Goal: Information Seeking & Learning: Learn about a topic

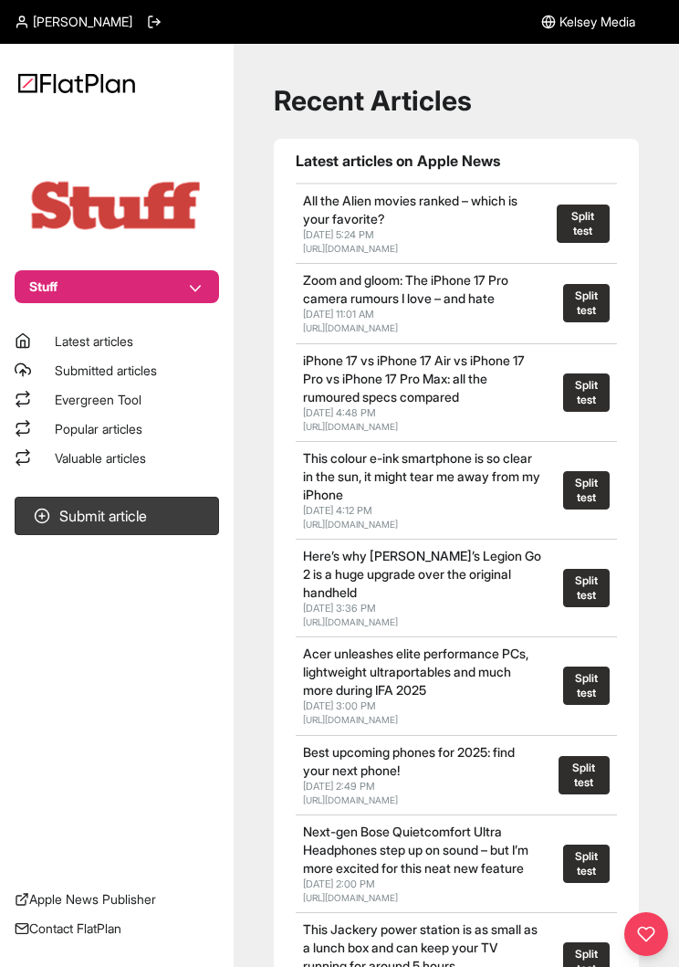
click at [54, 283] on button "Stuff" at bounding box center [117, 286] width 205 height 33
click at [62, 310] on button "Amateur Photographer" at bounding box center [128, 320] width 160 height 33
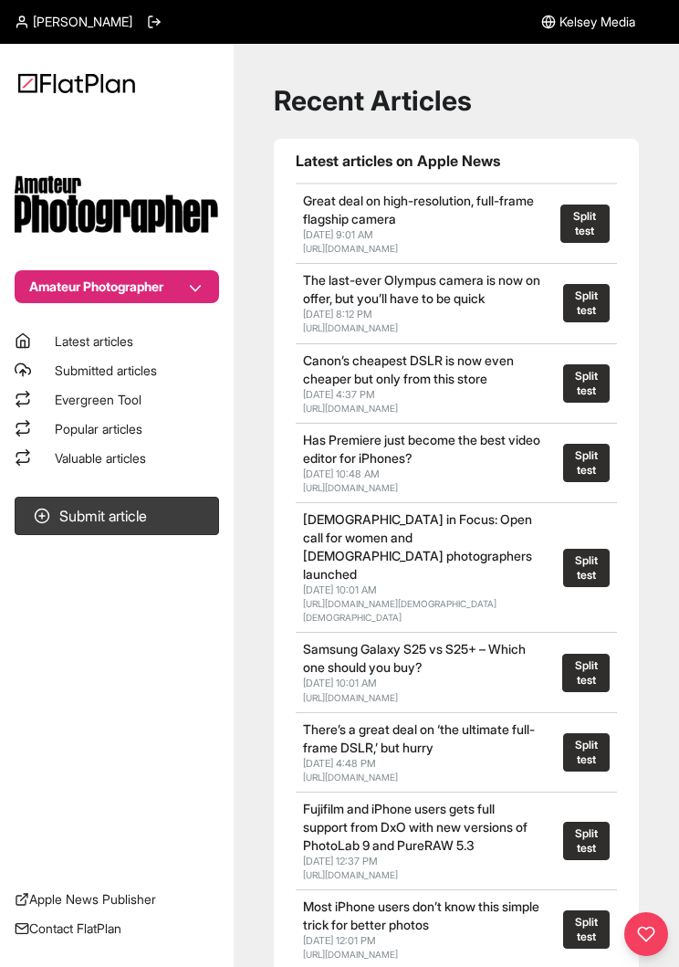
click at [64, 426] on span "Popular articles" at bounding box center [99, 429] width 88 height 16
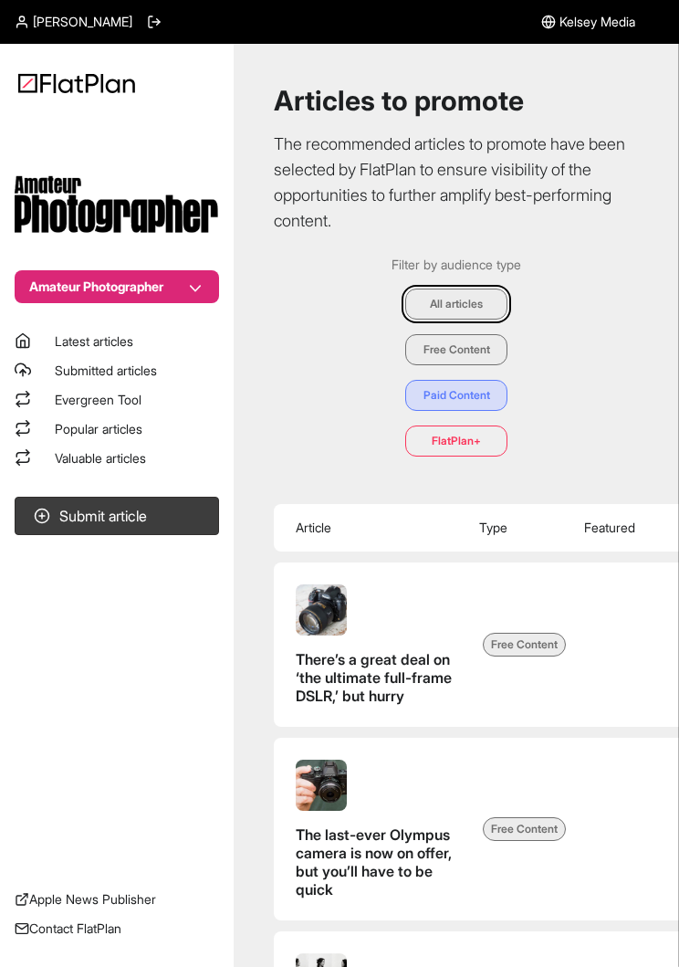
click at [51, 458] on link "Valuable articles" at bounding box center [117, 458] width 205 height 18
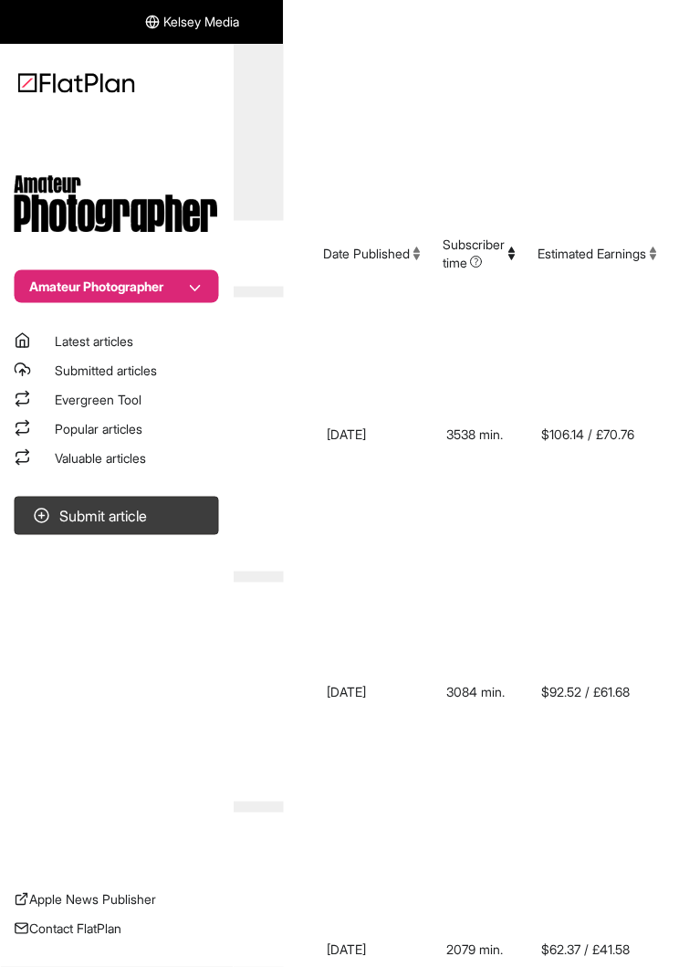
scroll to position [254, 415]
click at [647, 249] on button "Estimated Earnings" at bounding box center [598, 254] width 120 height 18
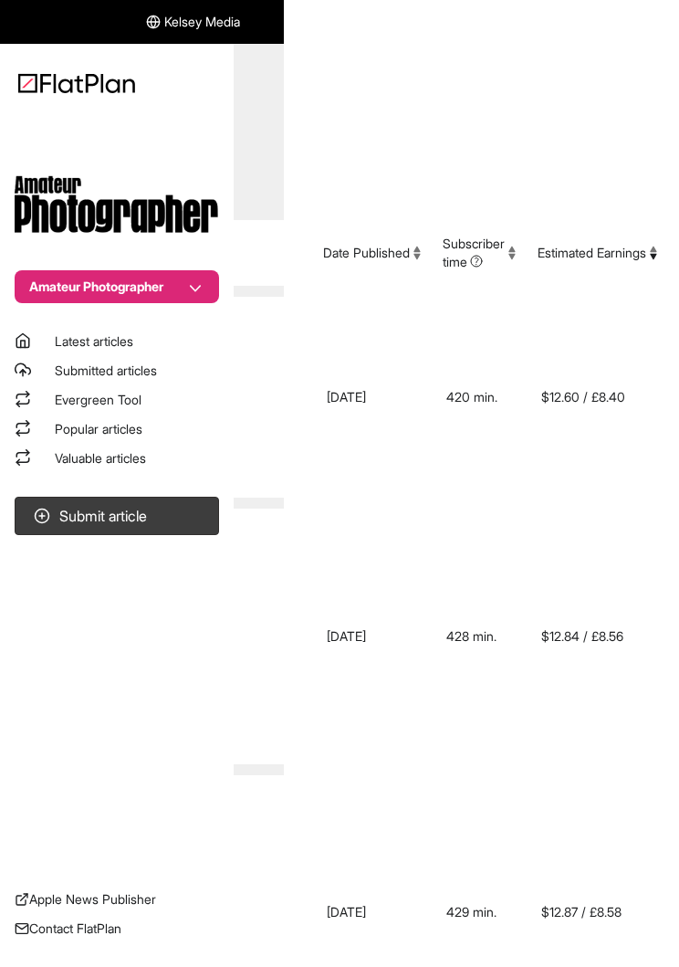
click at [642, 247] on button "Estimated Earnings" at bounding box center [598, 253] width 120 height 18
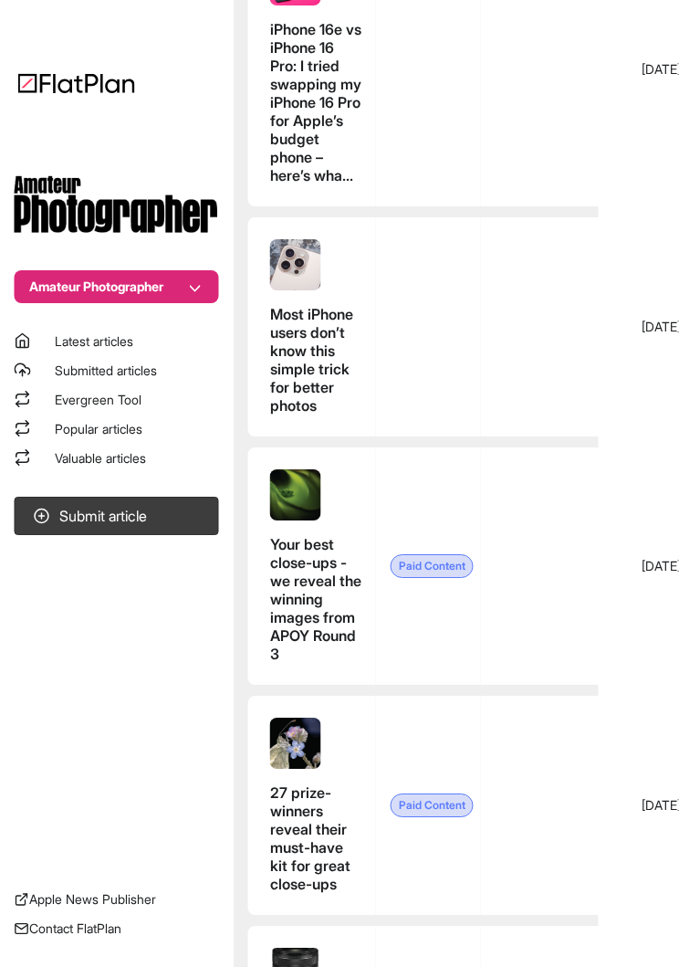
scroll to position [1134, 0]
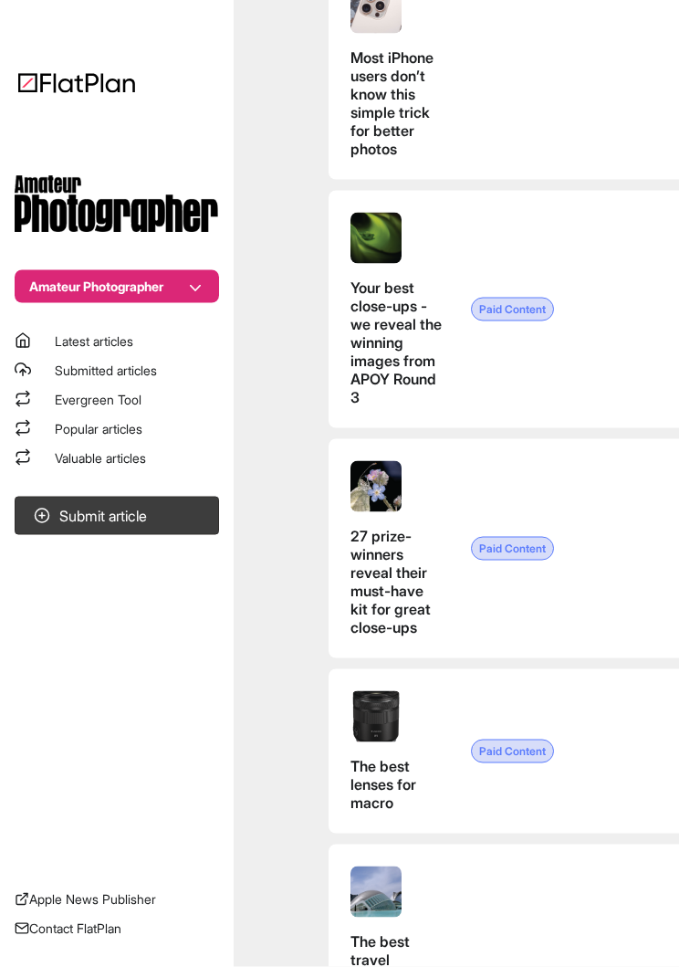
click at [70, 292] on button "Amateur Photographer" at bounding box center [117, 286] width 205 height 33
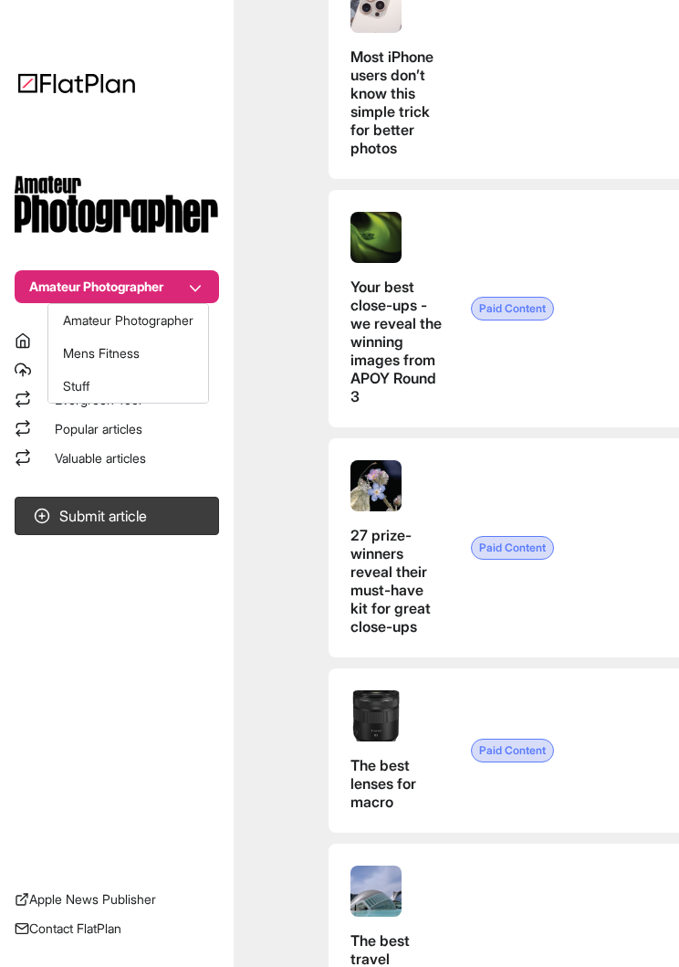
click at [70, 355] on button "Mens Fitness" at bounding box center [128, 353] width 160 height 33
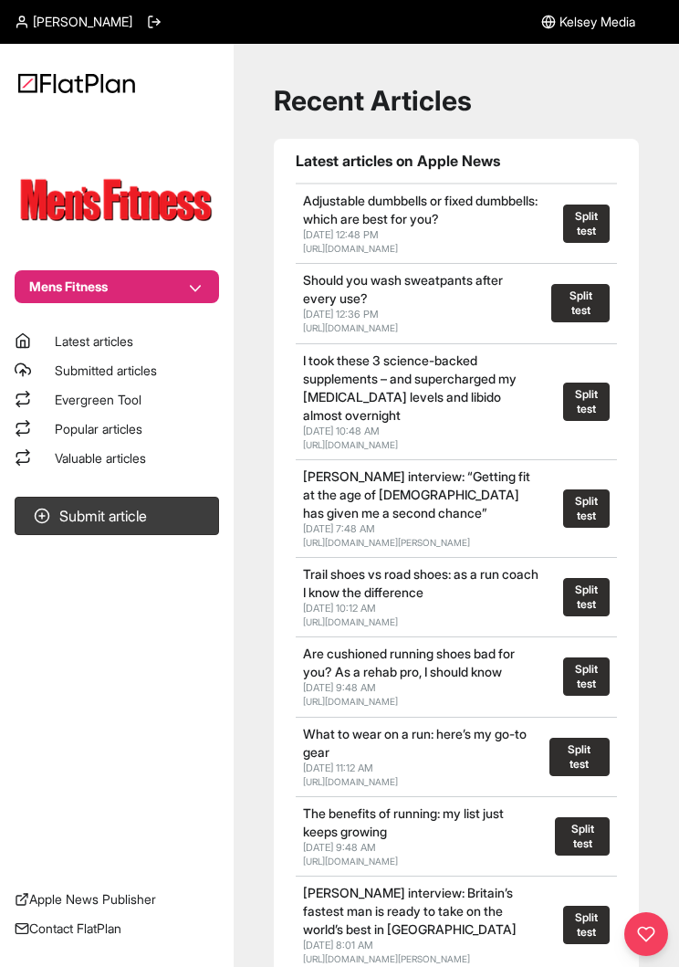
click at [39, 407] on link "Evergreen Tool" at bounding box center [117, 400] width 205 height 18
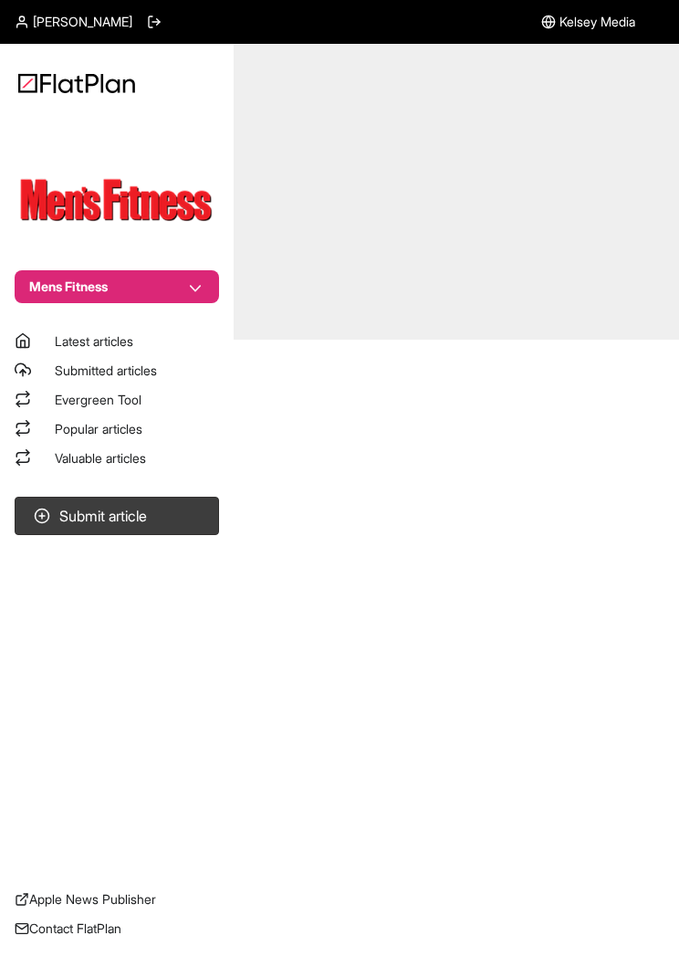
click at [71, 451] on span "Valuable articles" at bounding box center [100, 458] width 91 height 16
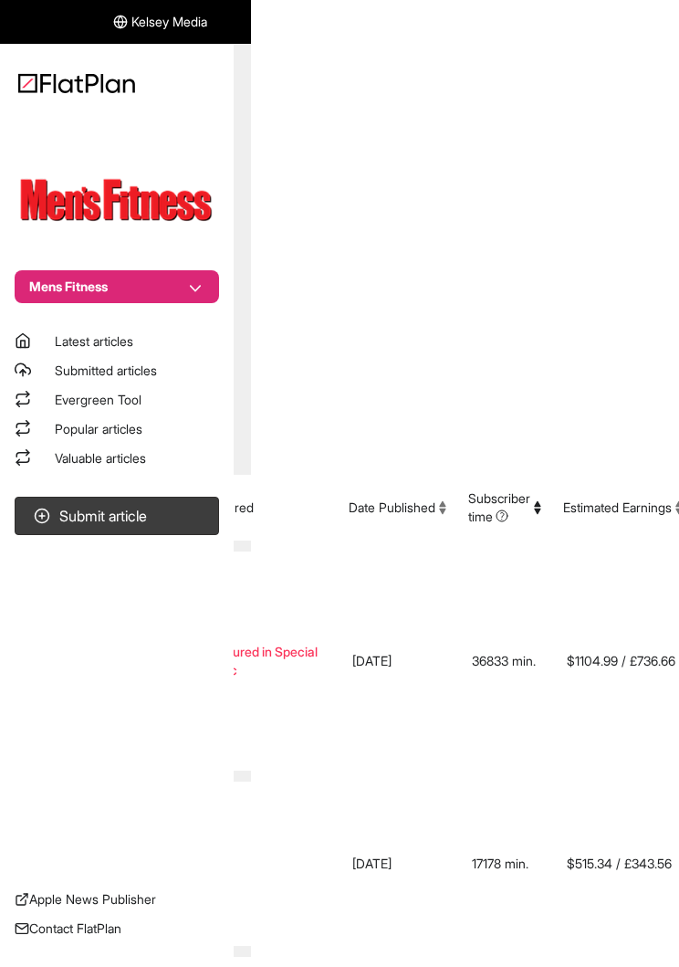
scroll to position [0, 429]
click at [616, 491] on th "Estimated Earnings" at bounding box center [628, 508] width 153 height 66
click at [606, 493] on th "Estimated Earnings" at bounding box center [628, 508] width 153 height 66
click at [644, 490] on th "Estimated Earnings" at bounding box center [628, 508] width 153 height 66
click at [647, 499] on button "Estimated Earnings" at bounding box center [623, 508] width 120 height 18
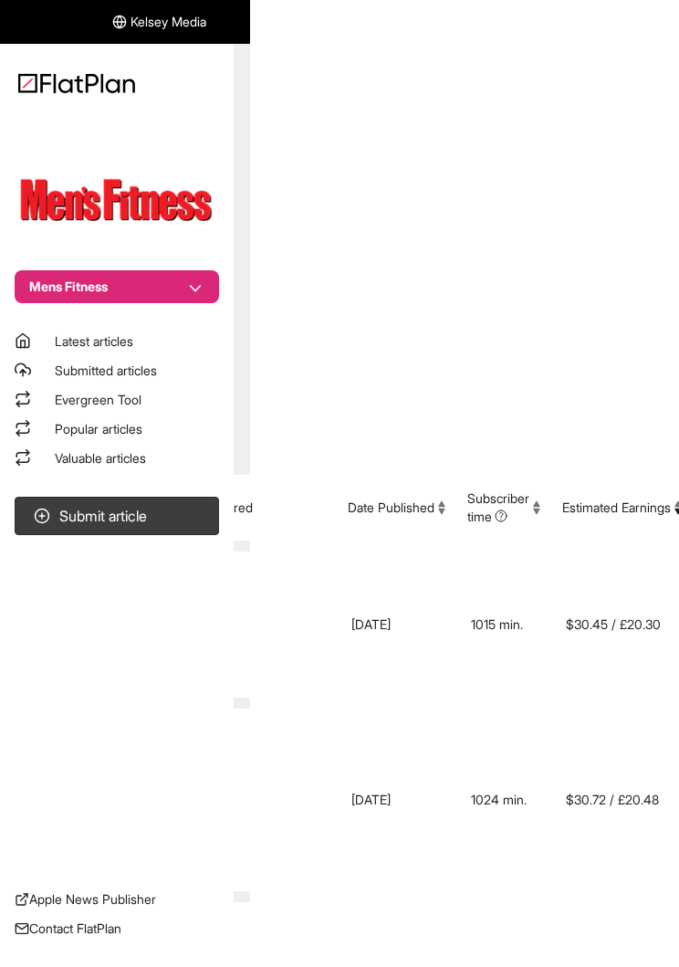
click at [648, 501] on button "Estimated Earnings" at bounding box center [623, 508] width 120 height 18
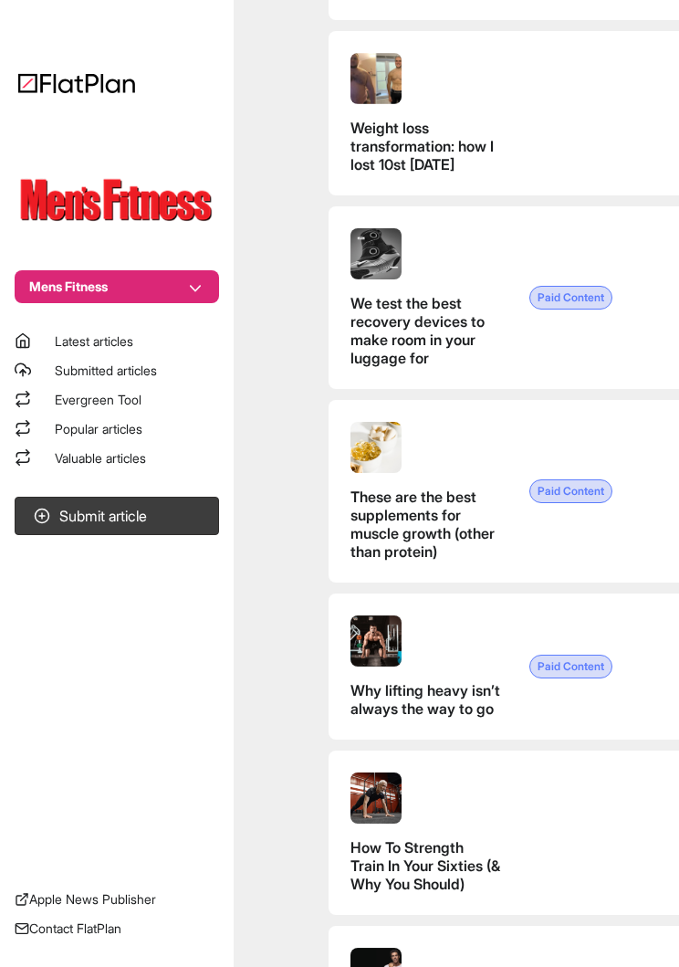
scroll to position [2767, 0]
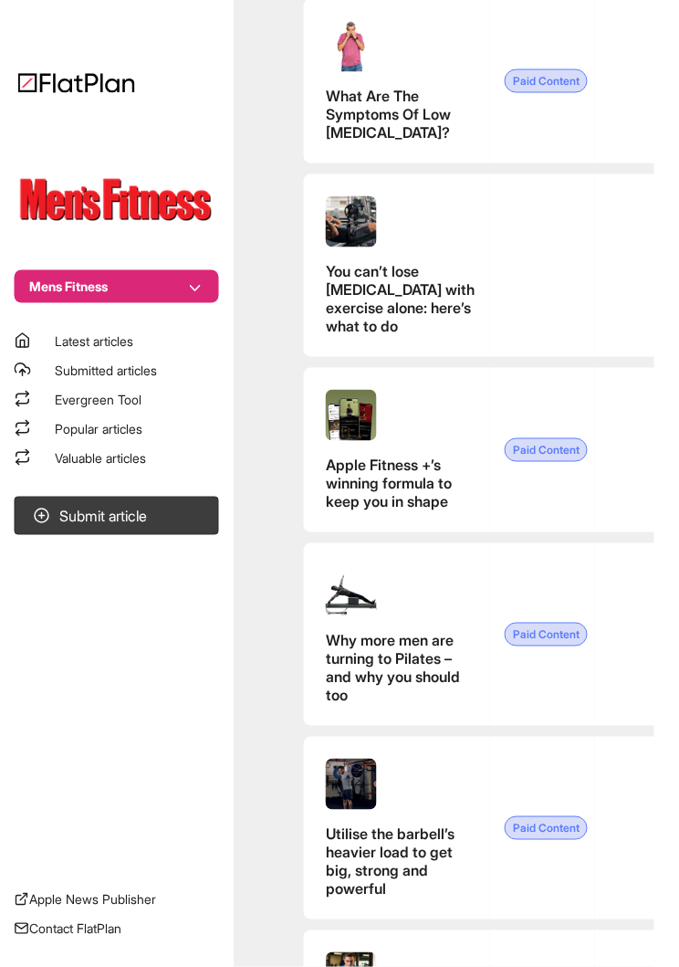
click at [60, 295] on button "Mens Fitness" at bounding box center [117, 286] width 205 height 33
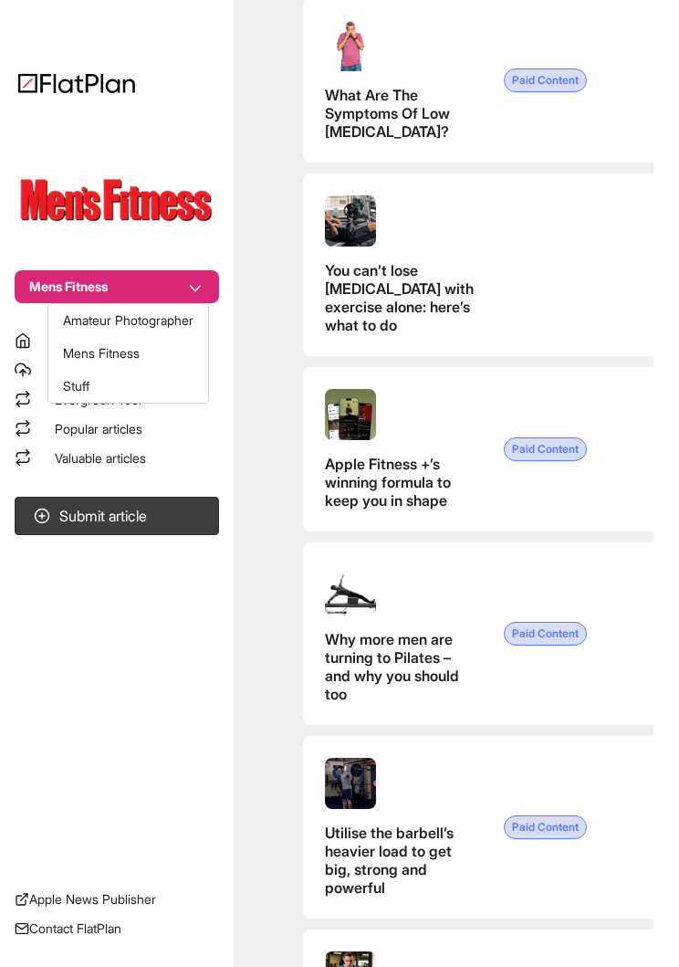
click at [69, 292] on button "Mens Fitness" at bounding box center [117, 286] width 205 height 33
click at [57, 283] on button "Mens Fitness" at bounding box center [117, 286] width 205 height 33
click at [78, 384] on button "Stuff" at bounding box center [128, 386] width 160 height 33
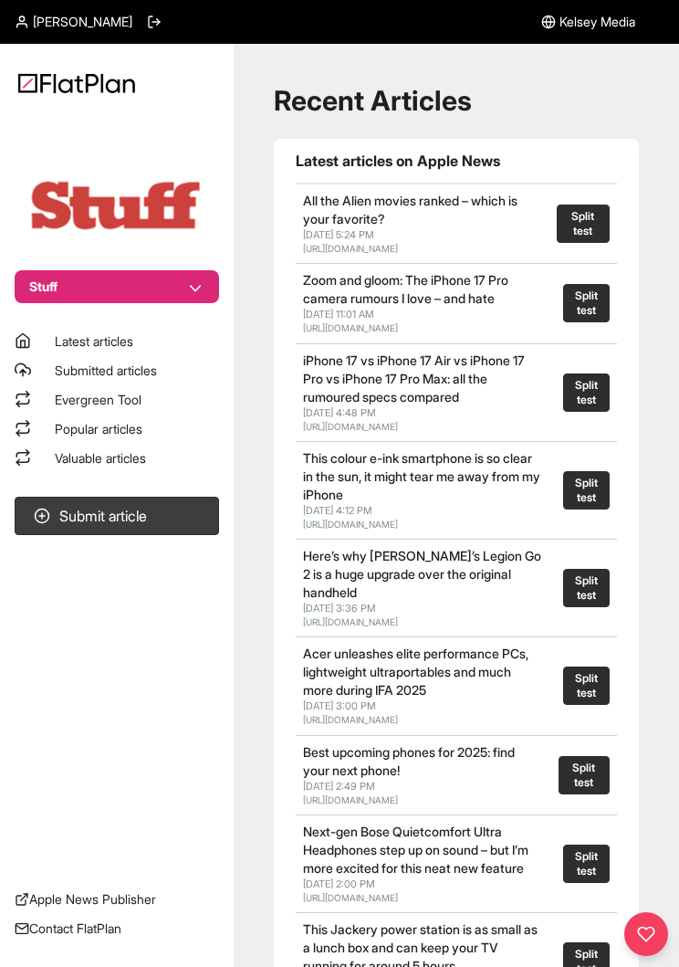
click at [49, 426] on link "Popular articles" at bounding box center [117, 429] width 205 height 18
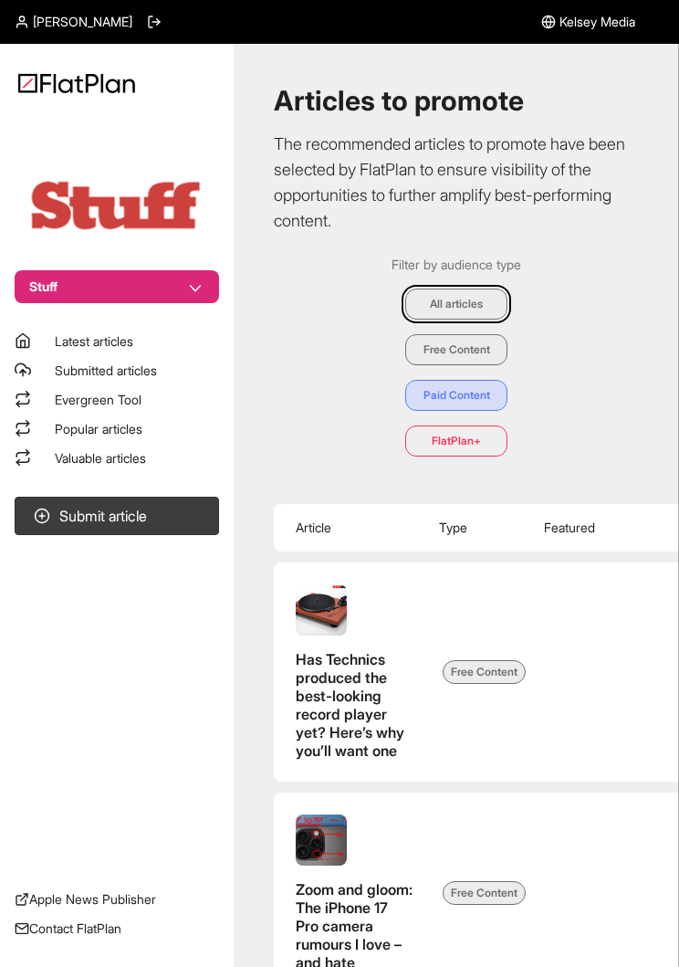
click at [49, 450] on link "Valuable articles" at bounding box center [117, 458] width 205 height 18
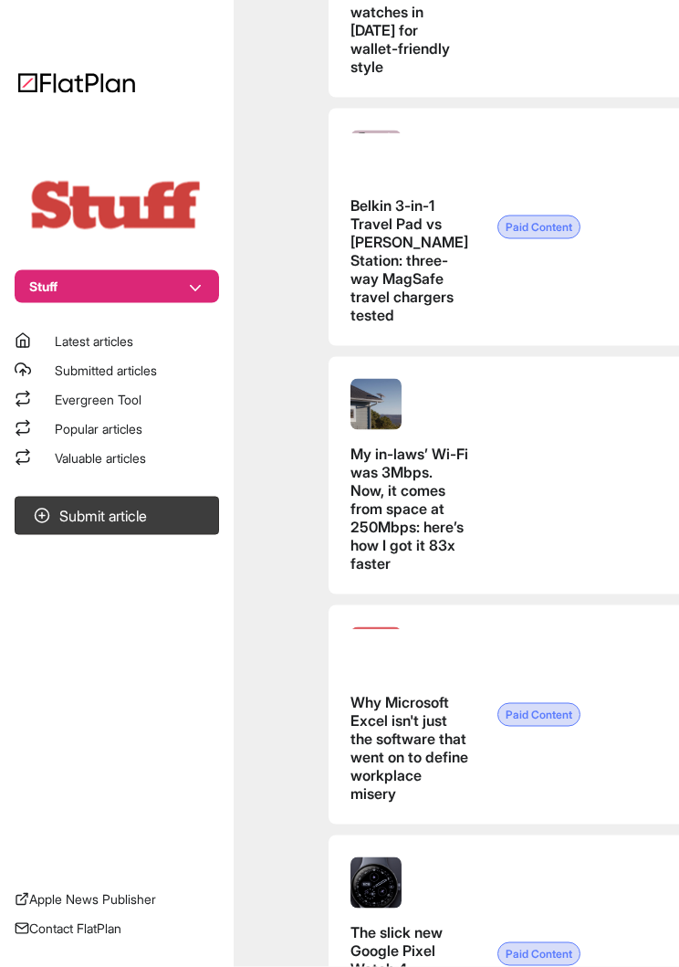
scroll to position [4360, 0]
